Goal: Task Accomplishment & Management: Use online tool/utility

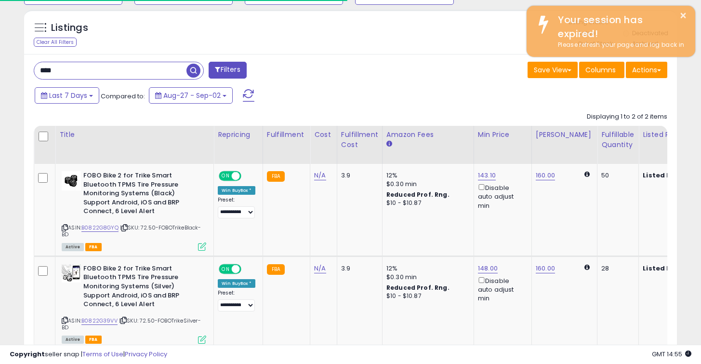
scroll to position [198, 378]
